Goal: Register for event/course

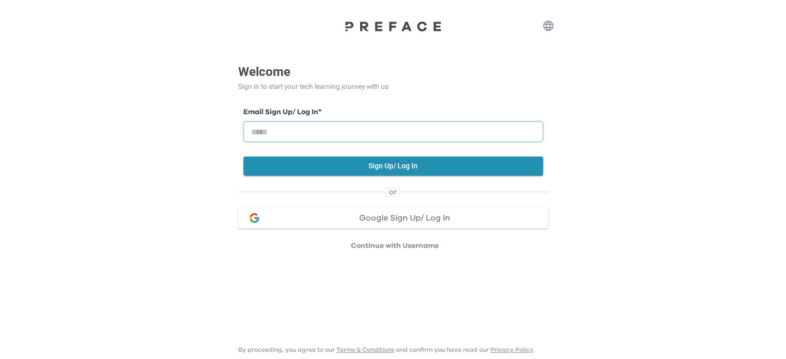
click at [346, 130] on input "email" at bounding box center [393, 131] width 300 height 21
type input "**********"
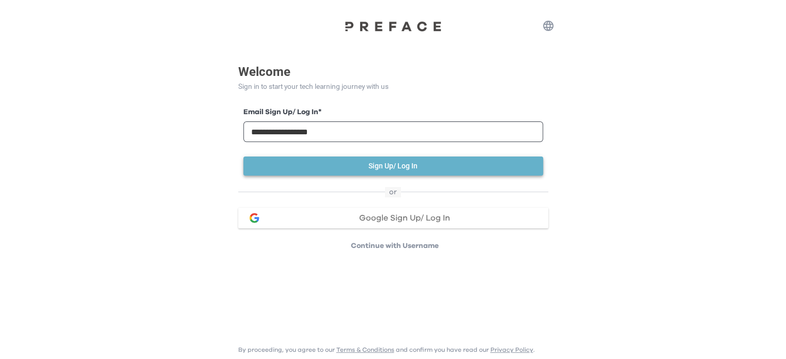
click at [370, 166] on button "Sign Up/ Log In" at bounding box center [393, 166] width 300 height 19
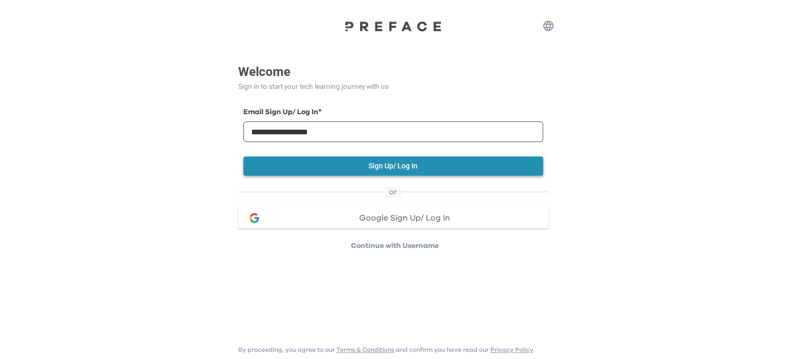
click at [373, 166] on button "Sign Up/ Log In" at bounding box center [393, 166] width 300 height 19
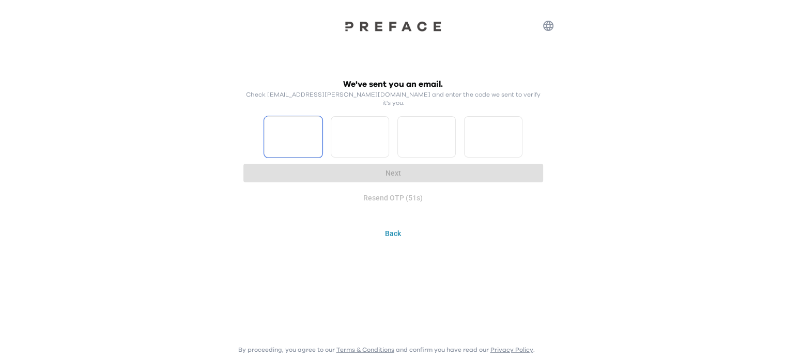
click at [302, 126] on input "Please enter OTP character 1" at bounding box center [293, 136] width 58 height 41
type input "*"
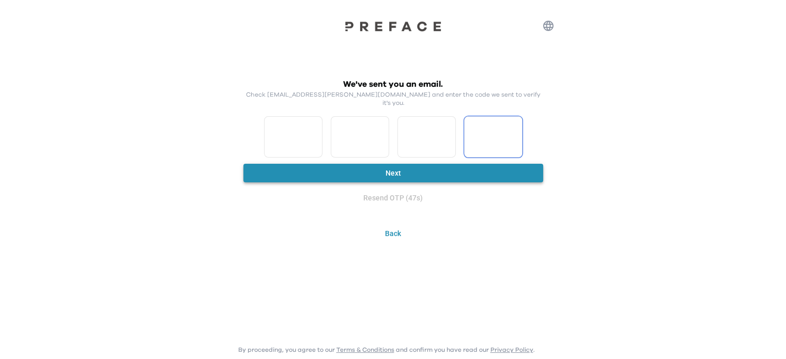
type input "*"
click at [353, 164] on button "Next" at bounding box center [393, 173] width 300 height 19
click at [314, 136] on input "*" at bounding box center [293, 136] width 58 height 41
type input "*"
click at [316, 124] on input "*" at bounding box center [293, 136] width 58 height 41
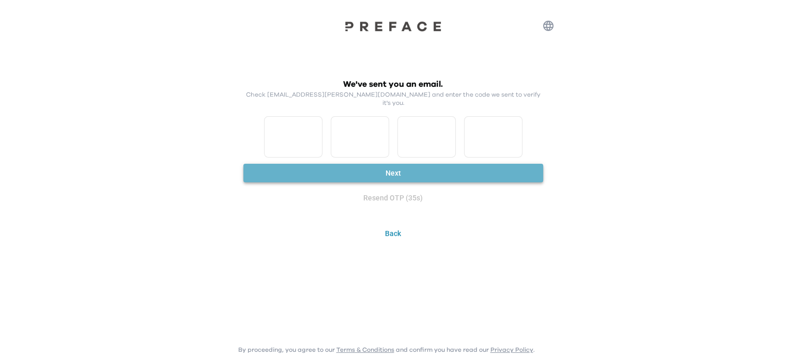
click at [414, 164] on button "Next" at bounding box center [393, 173] width 300 height 19
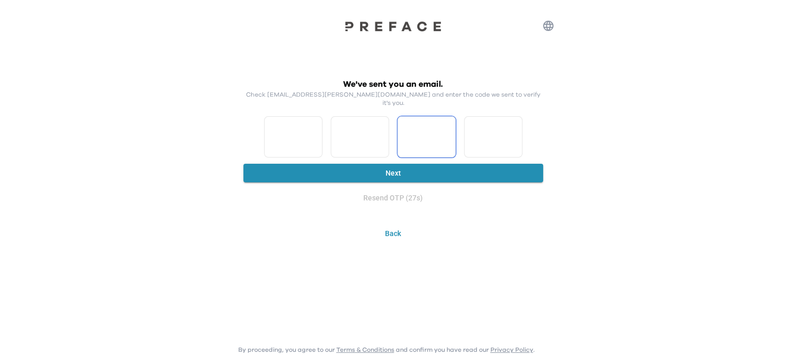
click at [429, 128] on input "*" at bounding box center [427, 136] width 58 height 41
click at [447, 124] on input "*" at bounding box center [427, 136] width 58 height 41
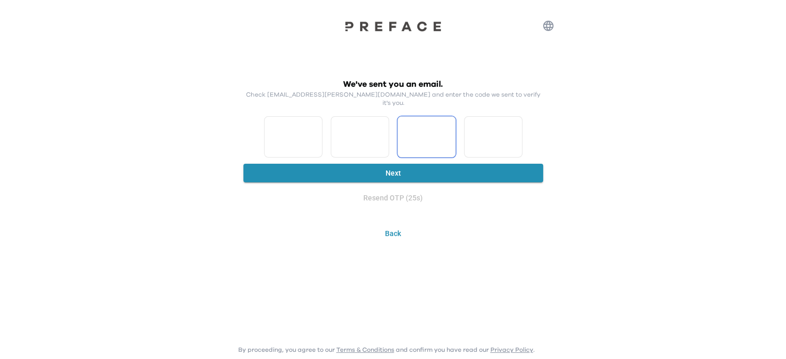
type input "*"
click at [445, 133] on input "*" at bounding box center [427, 136] width 58 height 41
click at [512, 134] on input "*" at bounding box center [493, 136] width 58 height 41
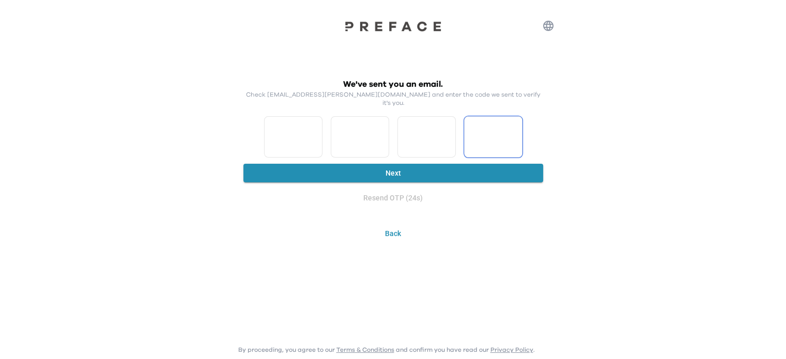
click at [512, 134] on input "*" at bounding box center [493, 136] width 58 height 41
click at [515, 123] on input "*" at bounding box center [493, 136] width 58 height 41
type input "*"
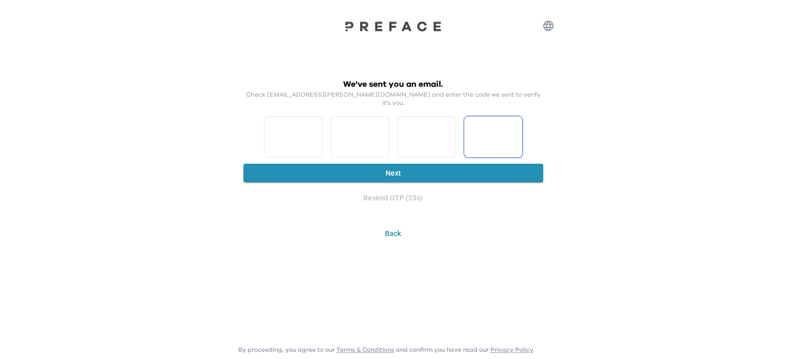
click at [515, 123] on input "*" at bounding box center [493, 136] width 58 height 41
click at [390, 169] on button "Next" at bounding box center [393, 173] width 300 height 19
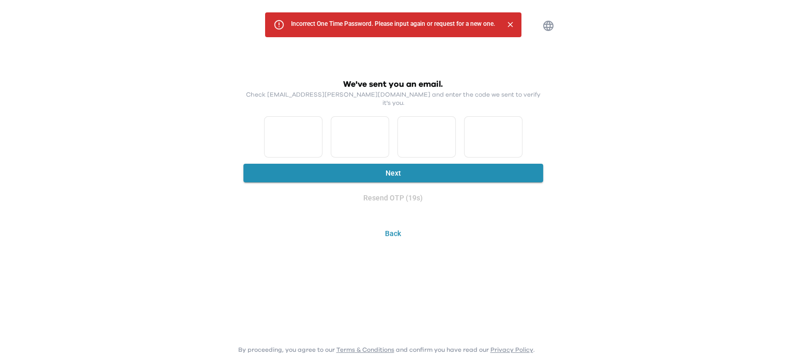
click at [446, 95] on p "Check csf.owen@gmail.com and enter the code we sent to verify it's you." at bounding box center [393, 98] width 300 height 17
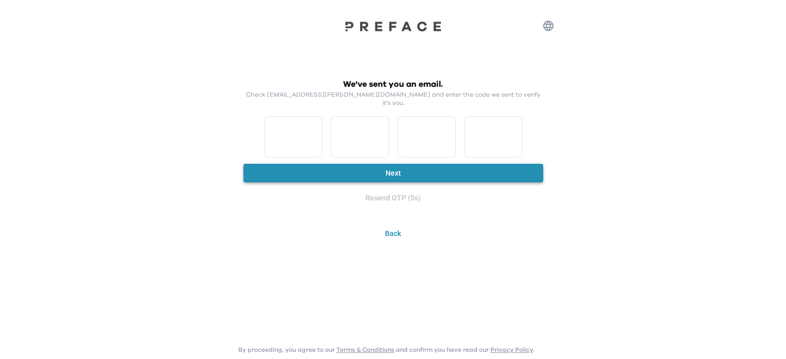
click at [340, 164] on button "Next" at bounding box center [393, 173] width 300 height 19
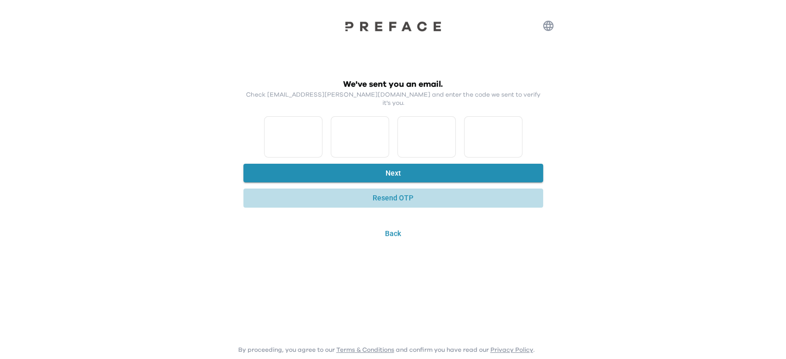
click at [397, 190] on button "Resend OTP" at bounding box center [393, 198] width 300 height 19
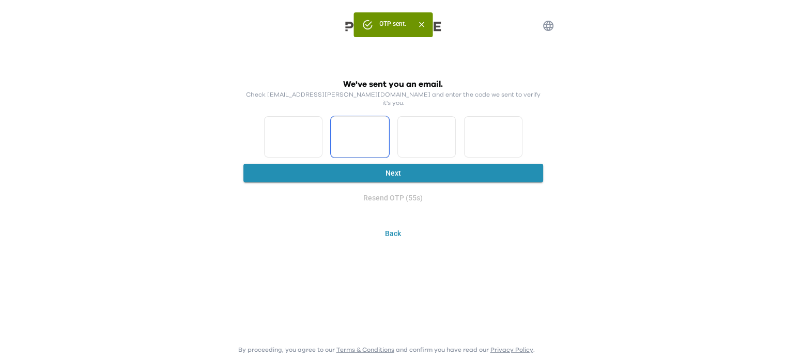
click at [314, 134] on input "*" at bounding box center [293, 136] width 58 height 41
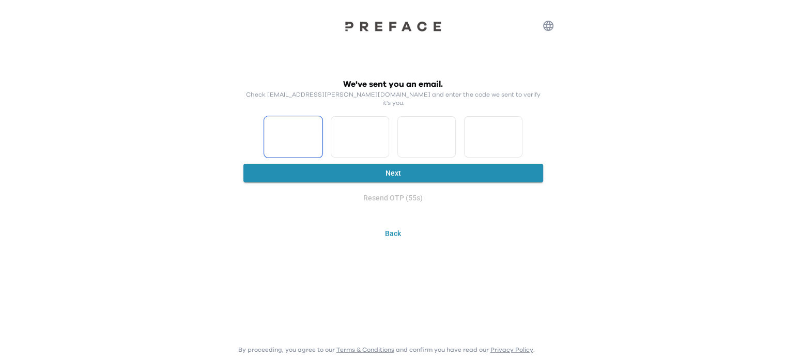
type input "*"
click at [314, 134] on input "*" at bounding box center [293, 136] width 58 height 41
click at [380, 132] on input "*" at bounding box center [360, 136] width 58 height 41
type input "*"
click at [380, 132] on input "*" at bounding box center [360, 136] width 58 height 41
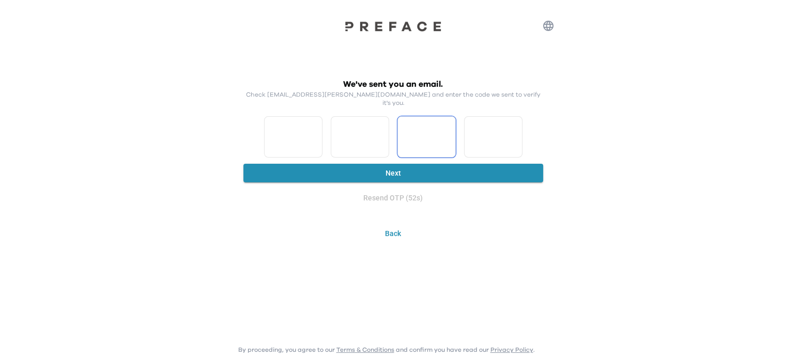
type input "*"
click at [447, 126] on input "*" at bounding box center [427, 136] width 58 height 41
click at [515, 125] on input "*" at bounding box center [493, 136] width 58 height 41
type input "*"
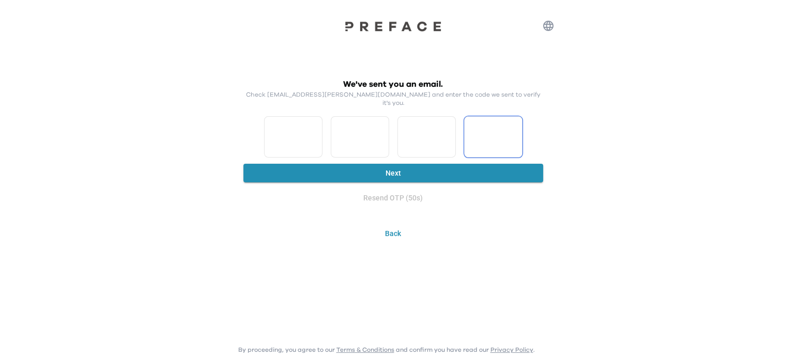
click at [515, 125] on input "*" at bounding box center [493, 136] width 58 height 41
click at [470, 168] on button "Next" at bounding box center [393, 173] width 300 height 19
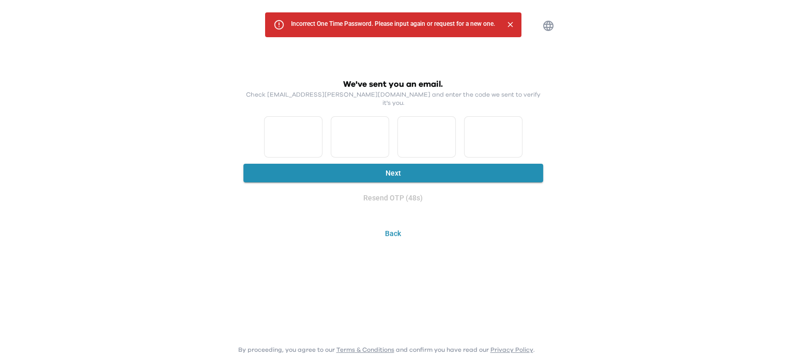
click at [581, 55] on div "We've sent you an email. Check csf.owen@gmail.com and enter the code we sent to…" at bounding box center [393, 121] width 786 height 243
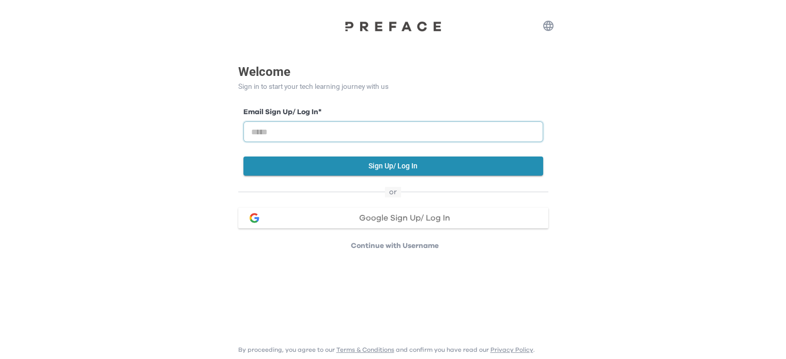
click at [285, 127] on input "email" at bounding box center [393, 131] width 300 height 21
type input "**********"
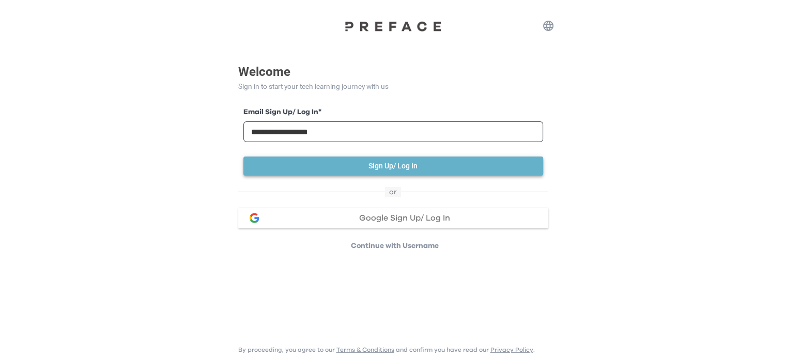
click at [372, 164] on button "Sign Up/ Log In" at bounding box center [393, 166] width 300 height 19
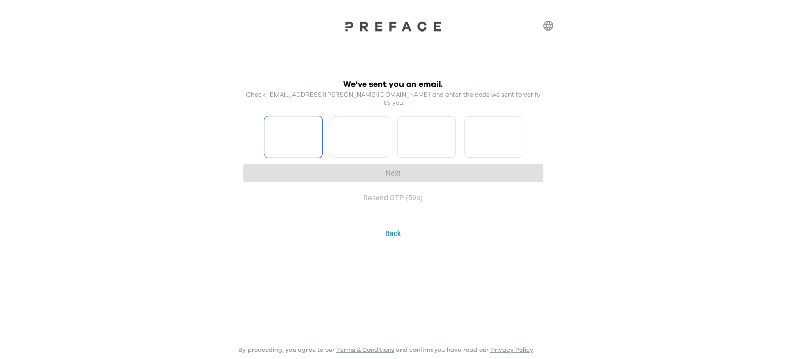
click at [296, 131] on input "Please enter OTP character 1" at bounding box center [293, 136] width 58 height 41
type input "*"
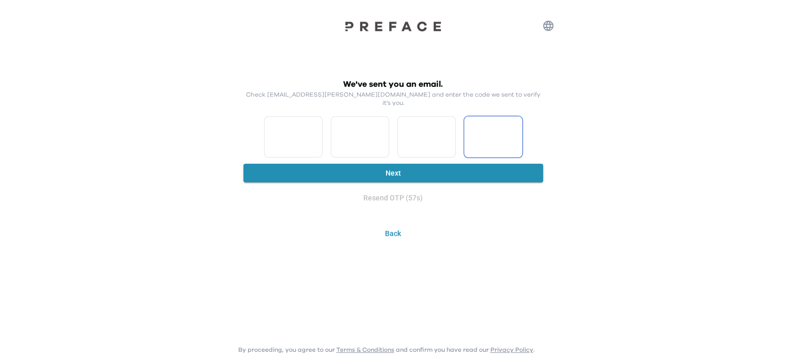
type input "*"
click at [365, 164] on button "Next" at bounding box center [393, 173] width 300 height 19
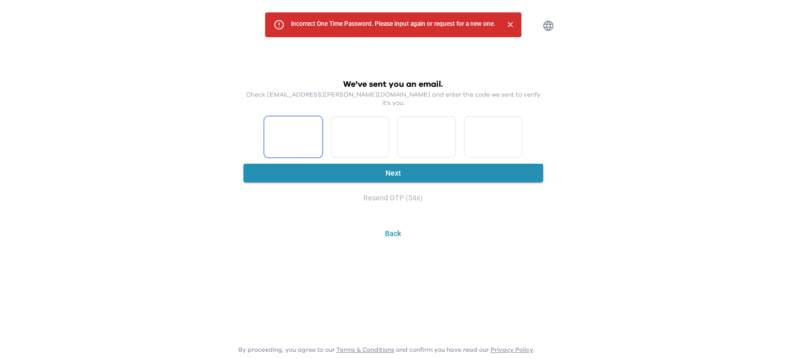
type input "*"
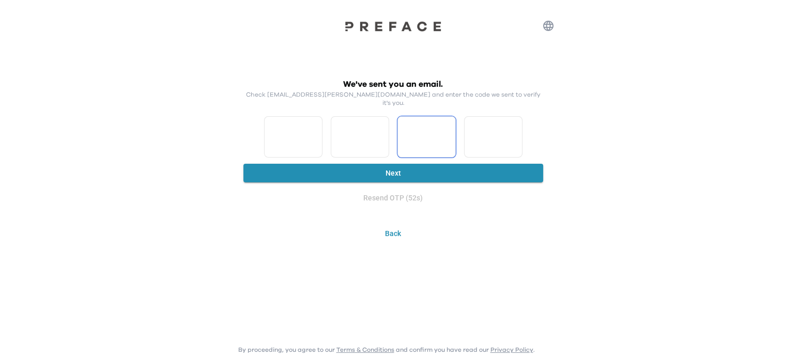
type input "*"
click at [331, 167] on button "Next" at bounding box center [393, 173] width 300 height 19
click at [384, 164] on button "Next" at bounding box center [393, 173] width 300 height 19
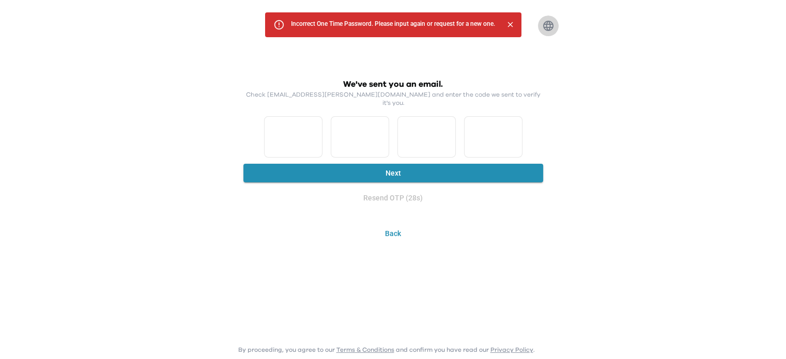
click at [549, 26] on icon "button" at bounding box center [548, 26] width 12 height 12
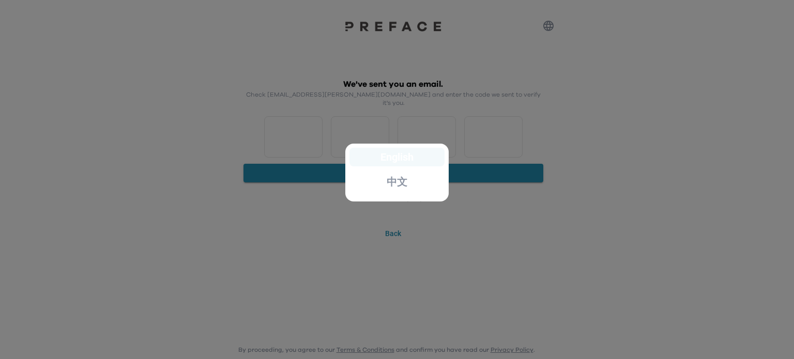
click at [406, 157] on p "English" at bounding box center [396, 157] width 33 height 10
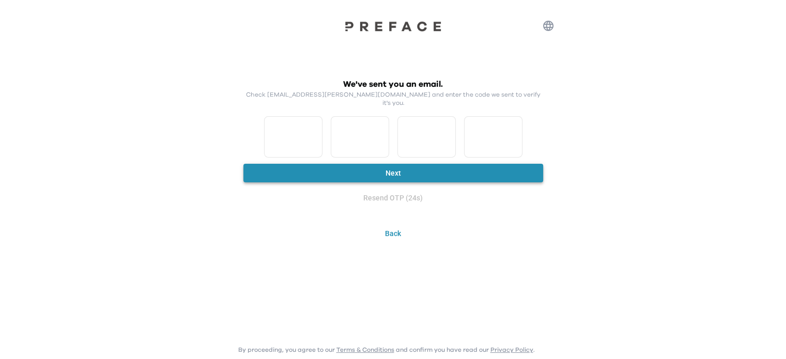
click at [400, 169] on button "Next" at bounding box center [393, 173] width 300 height 19
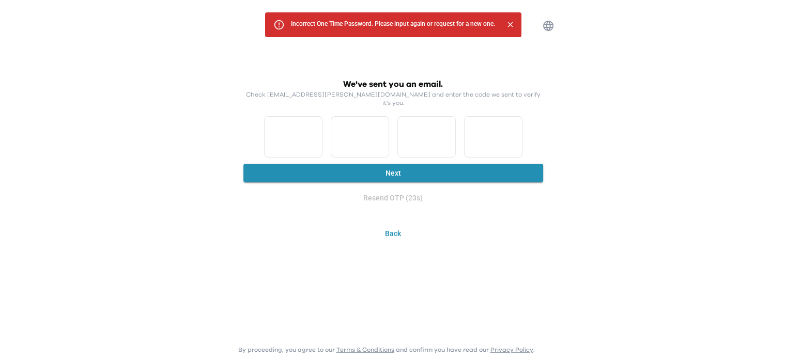
click at [396, 229] on button "Back" at bounding box center [393, 233] width 310 height 19
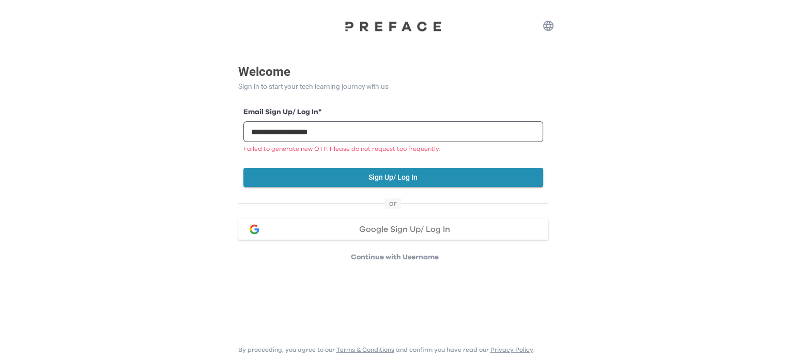
click at [392, 261] on p "Continue with Username" at bounding box center [394, 257] width 307 height 10
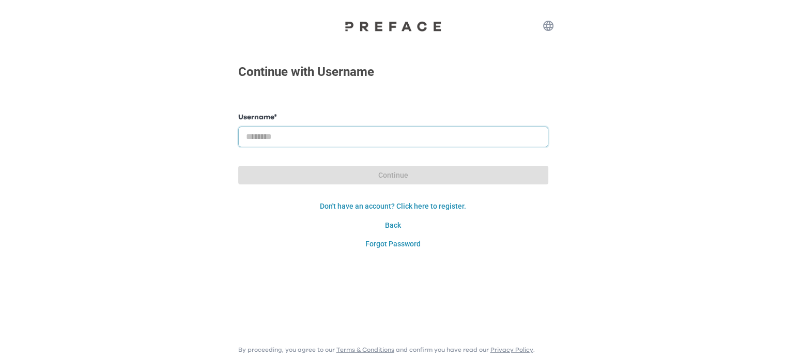
type input "**********"
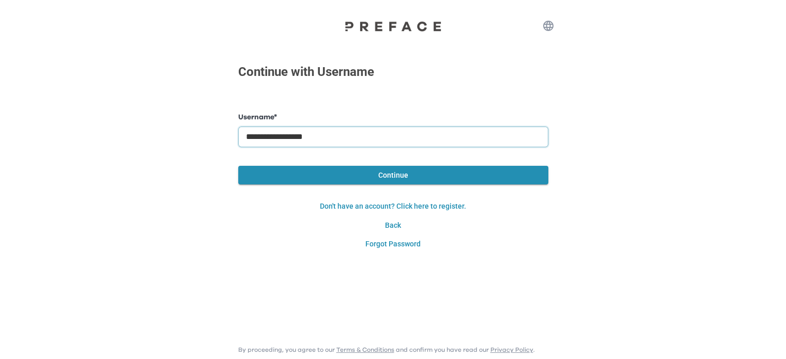
click at [364, 138] on input "**********" at bounding box center [393, 137] width 310 height 21
click at [463, 166] on button "Continue" at bounding box center [393, 175] width 310 height 19
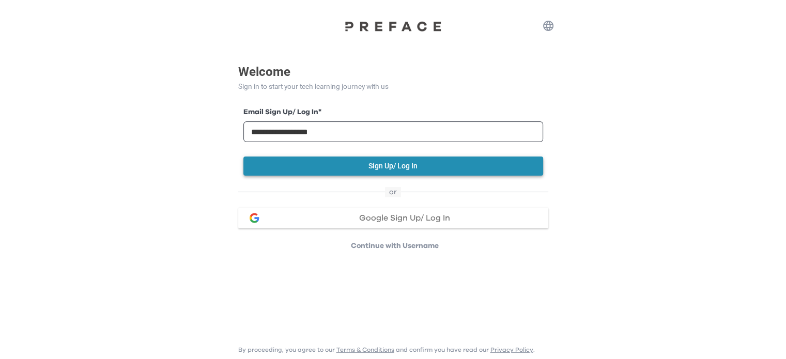
click at [401, 169] on button "Sign Up/ Log In" at bounding box center [393, 166] width 300 height 19
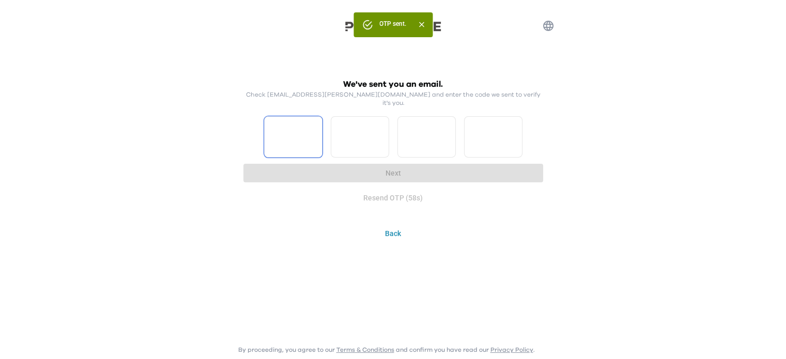
click at [288, 129] on input "Please enter OTP character 1" at bounding box center [293, 136] width 58 height 41
type input "*"
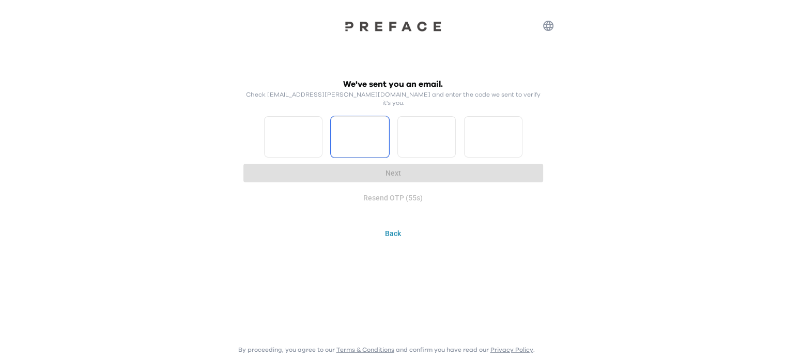
type input "*"
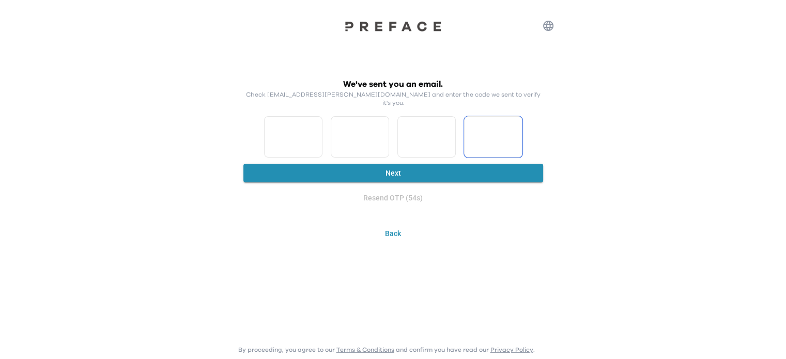
type input "*"
click at [313, 164] on button "Next" at bounding box center [393, 173] width 300 height 19
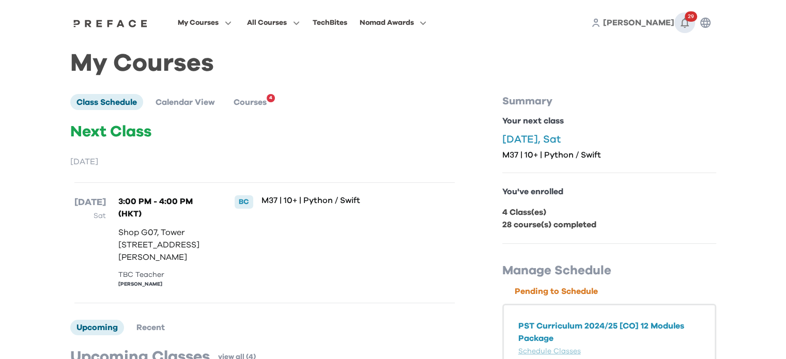
click at [684, 24] on icon "button" at bounding box center [685, 23] width 12 height 12
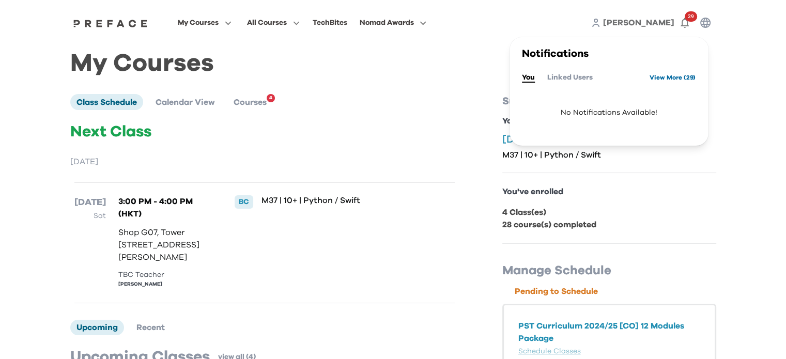
click at [676, 78] on link "View More ( 29 )" at bounding box center [673, 77] width 46 height 17
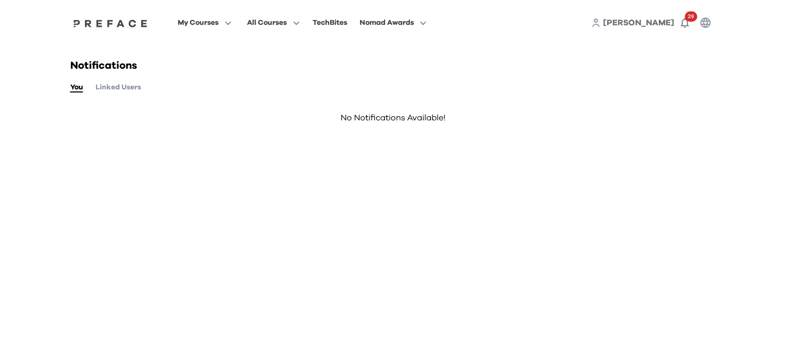
click at [124, 88] on button "Linked Users" at bounding box center [118, 87] width 45 height 11
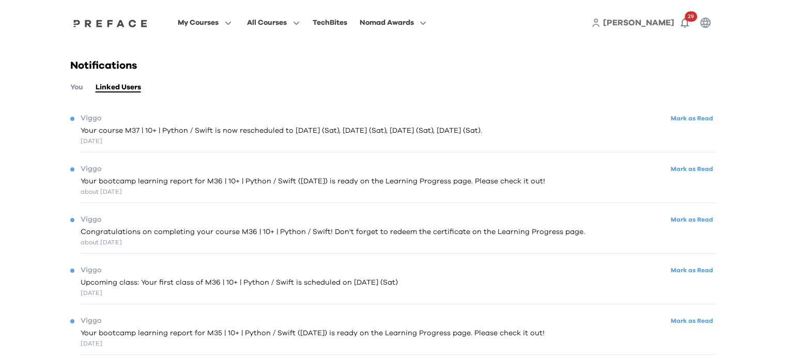
click at [74, 88] on button "You" at bounding box center [76, 87] width 13 height 11
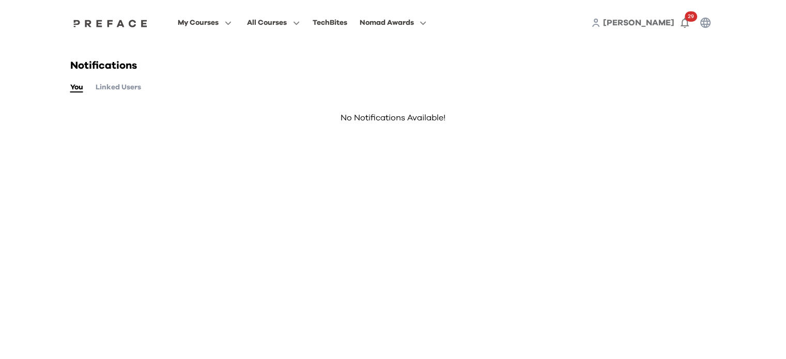
click at [662, 25] on span "Owen" at bounding box center [638, 23] width 71 height 8
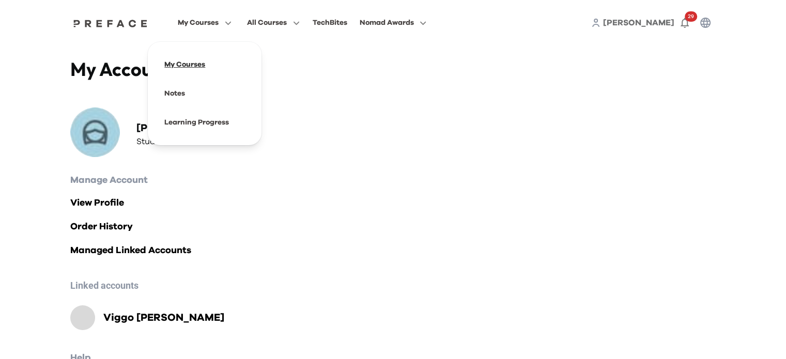
click at [185, 65] on span at bounding box center [204, 64] width 97 height 29
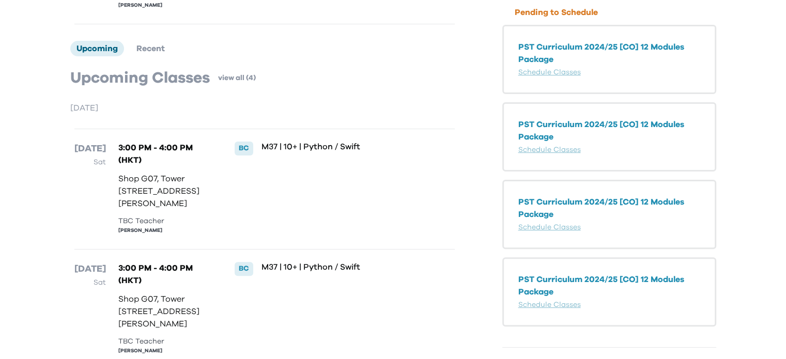
scroll to position [149, 0]
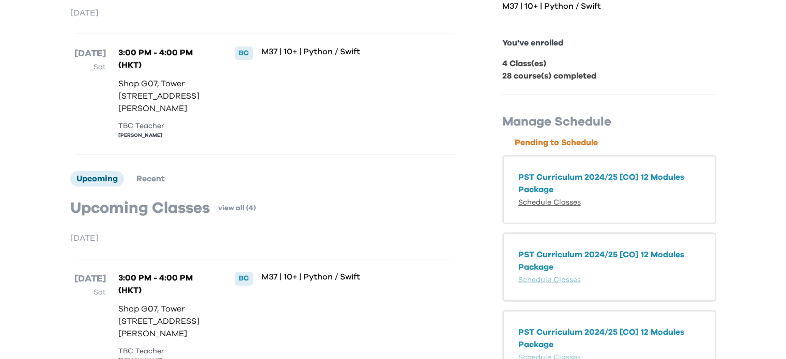
click at [541, 202] on link "Schedule Classes" at bounding box center [550, 202] width 63 height 7
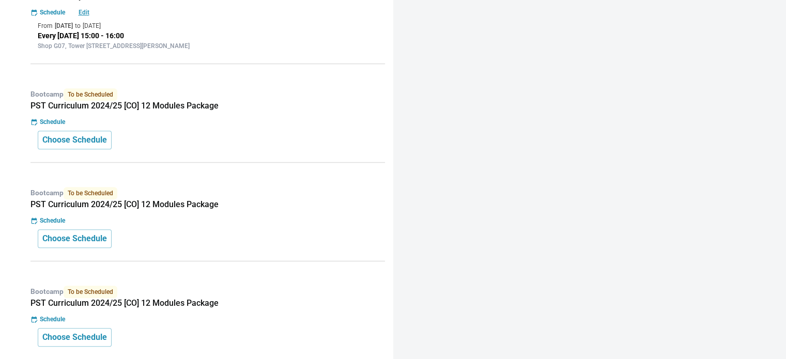
scroll to position [902, 0]
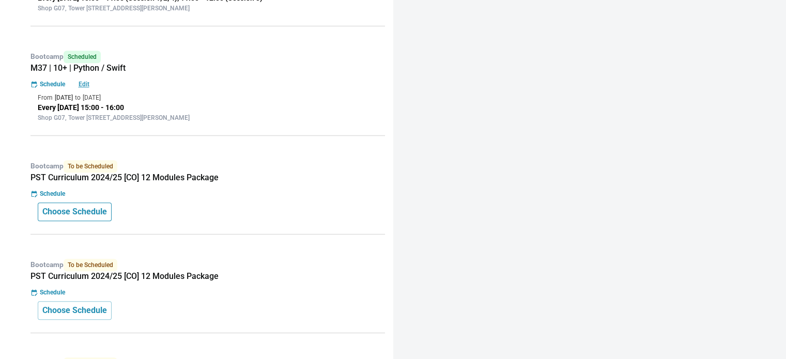
click at [91, 212] on p "Choose Schedule" at bounding box center [74, 212] width 65 height 12
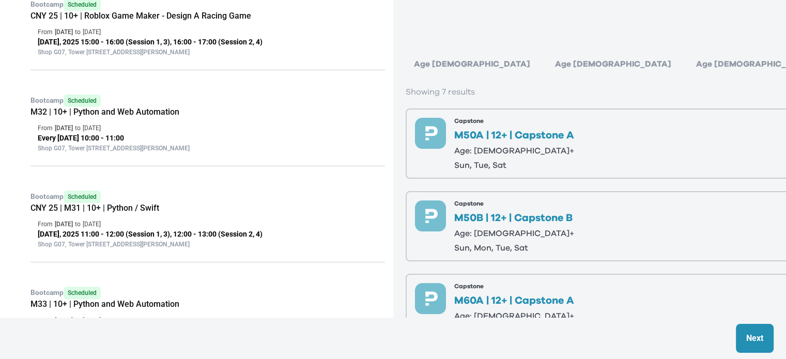
scroll to position [230, 0]
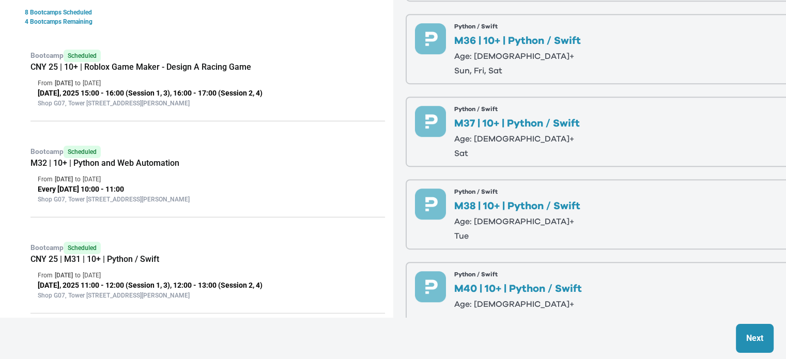
scroll to position [612, 0]
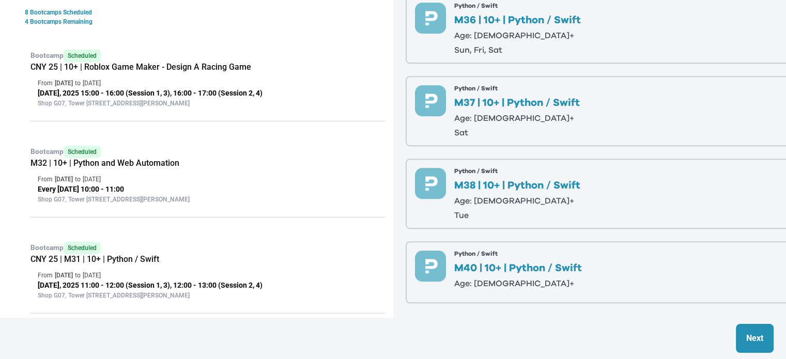
click at [525, 202] on div "Python / Swift M38 | 10+ | Python / Swift Age: [DEMOGRAPHIC_DATA]+ tue" at bounding box center [517, 194] width 126 height 52
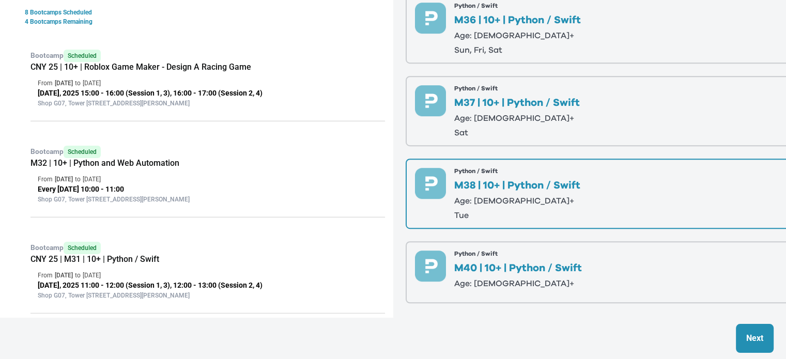
click at [749, 329] on button "Next" at bounding box center [755, 338] width 38 height 29
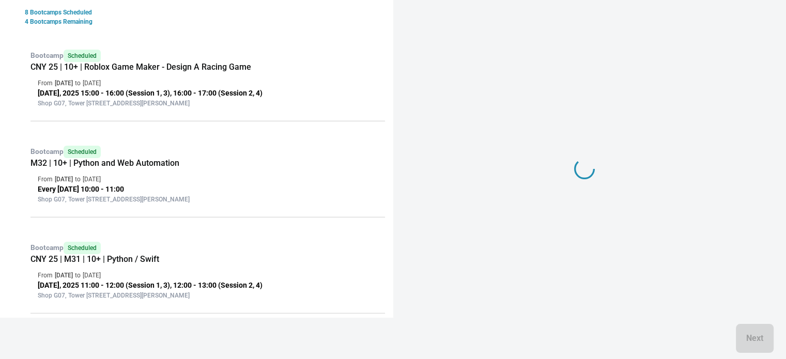
scroll to position [0, 0]
